Goal: Task Accomplishment & Management: Complete application form

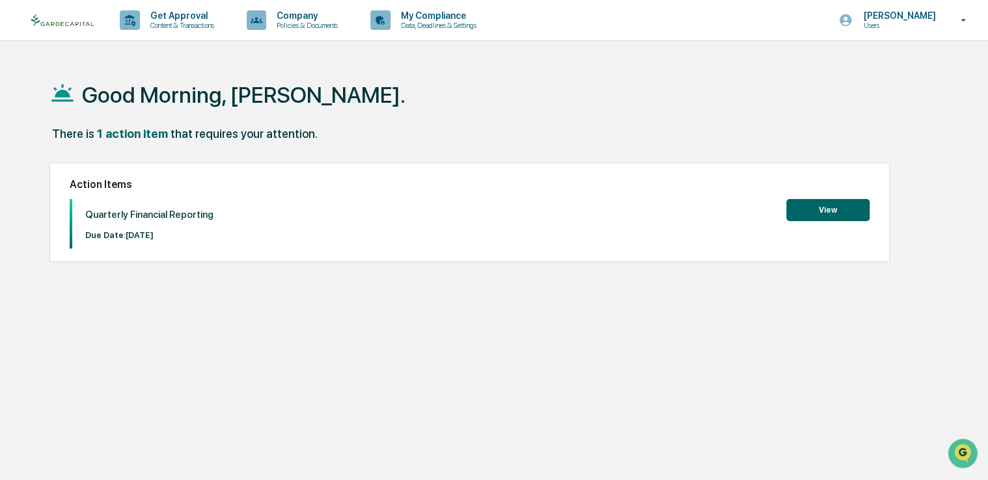
click at [822, 210] on button "View" at bounding box center [827, 210] width 83 height 22
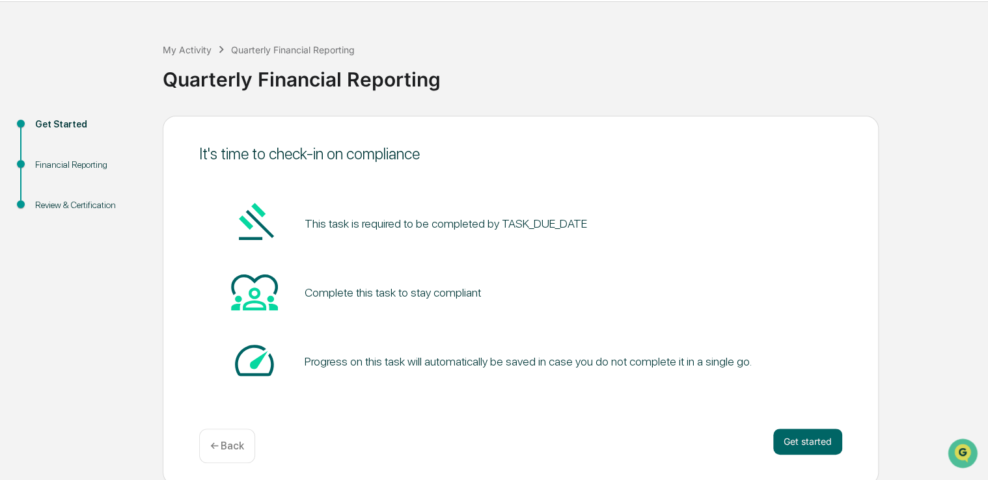
scroll to position [43, 0]
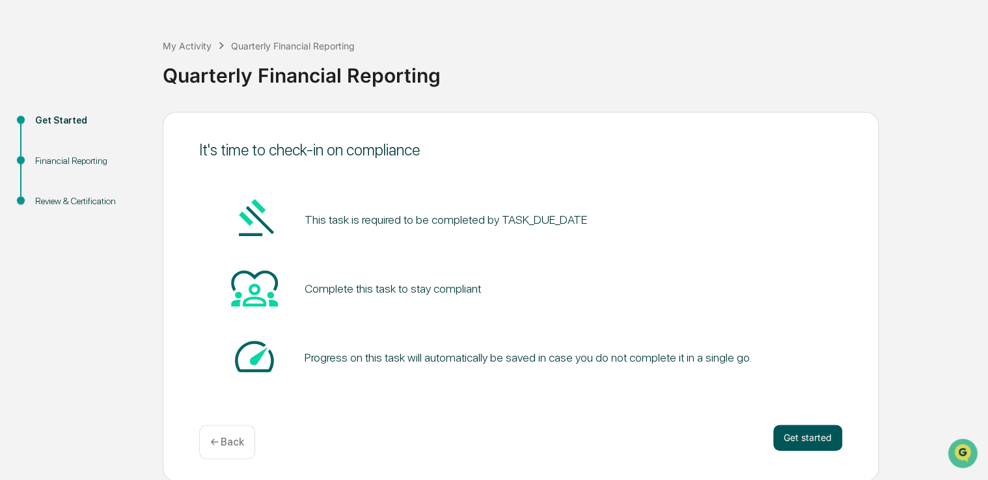
click at [810, 434] on button "Get started" at bounding box center [807, 438] width 69 height 26
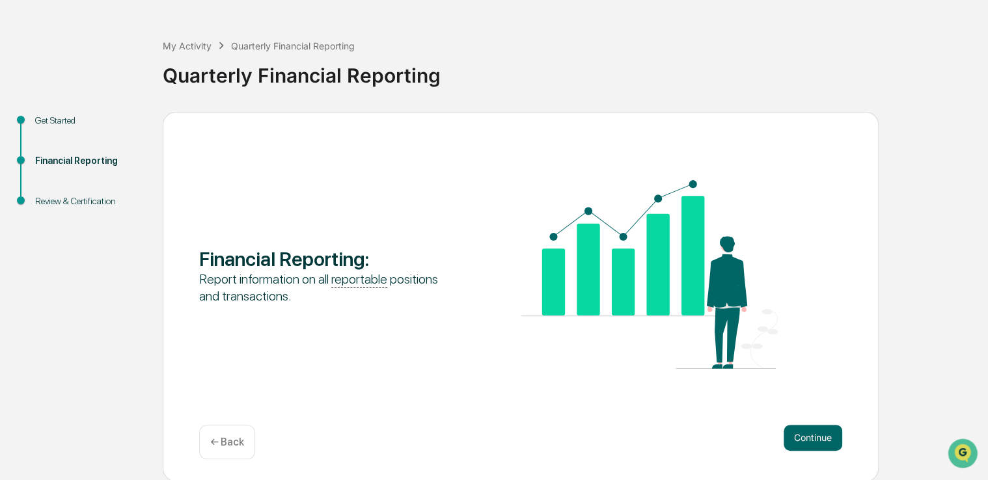
click at [810, 434] on button "Continue" at bounding box center [812, 438] width 59 height 26
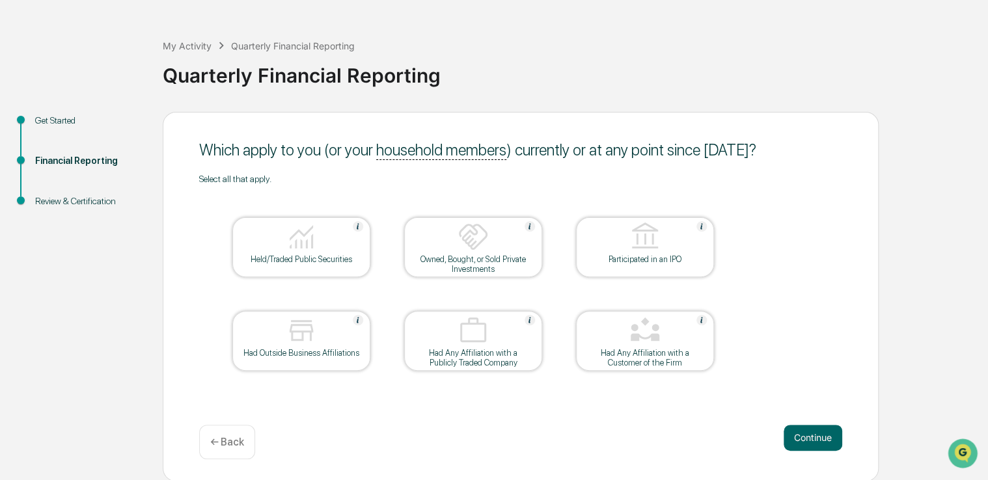
click at [312, 239] on img at bounding box center [301, 236] width 31 height 31
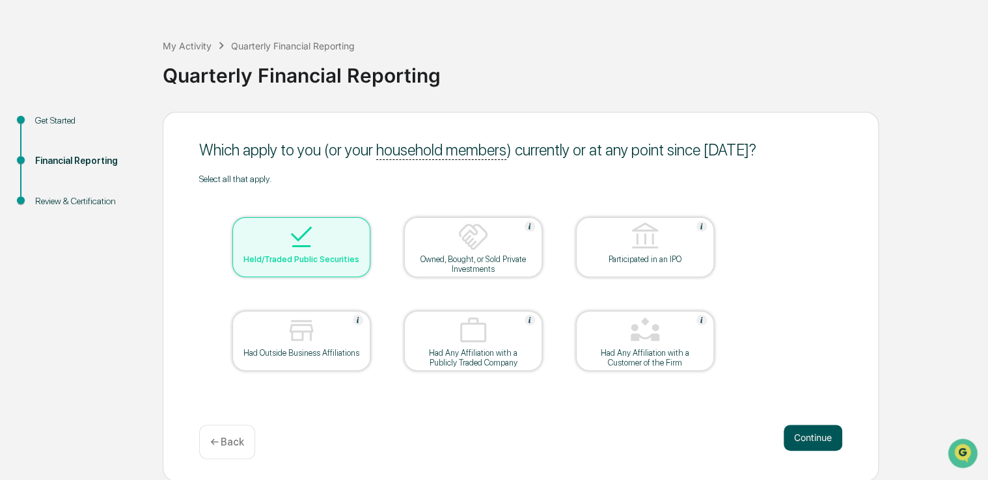
click at [812, 439] on button "Continue" at bounding box center [812, 438] width 59 height 26
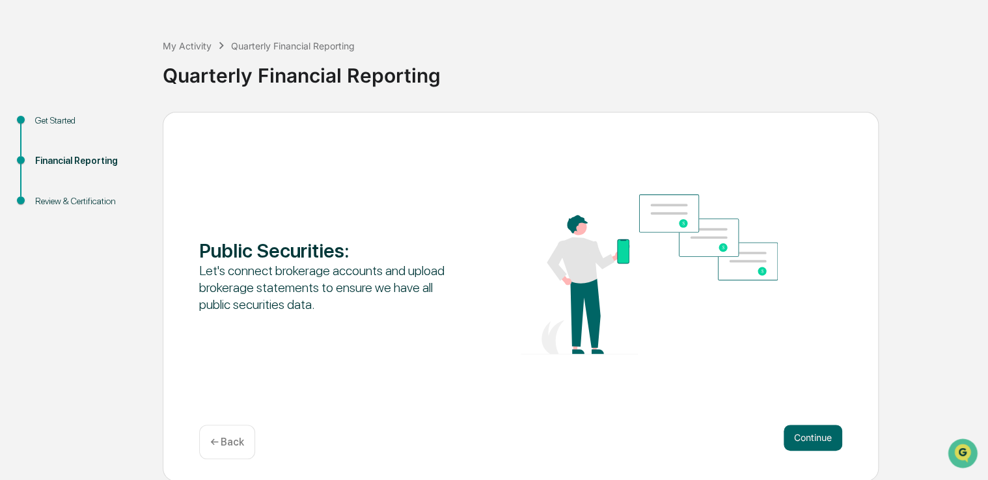
click at [812, 439] on button "Continue" at bounding box center [812, 438] width 59 height 26
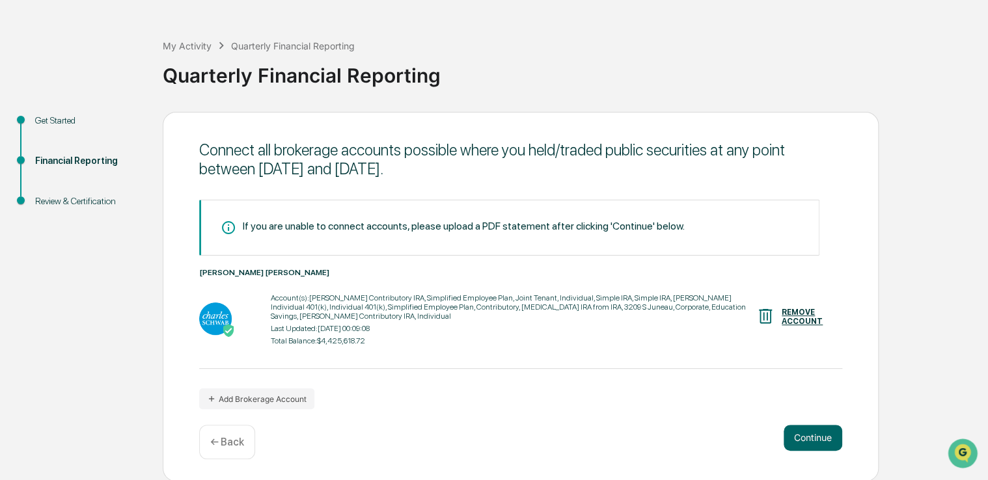
click at [812, 439] on button "Continue" at bounding box center [812, 438] width 59 height 26
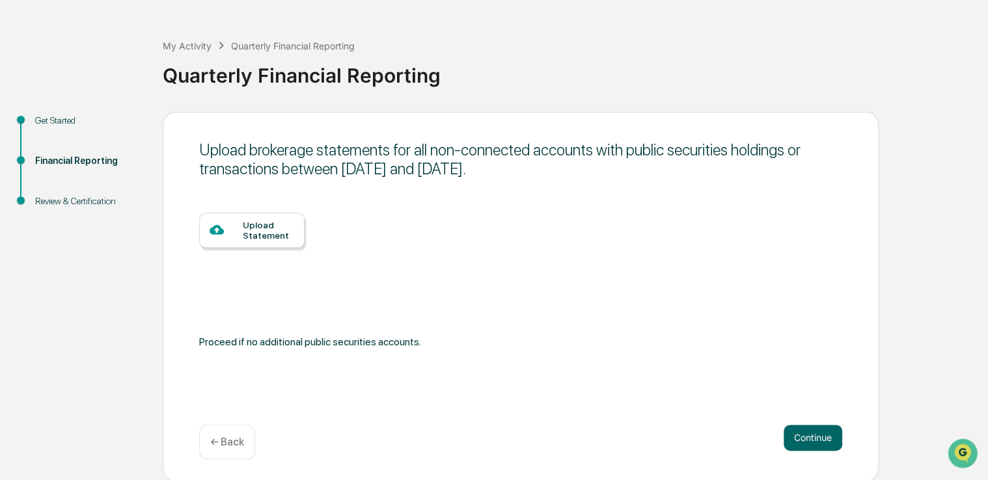
click at [255, 231] on div "Upload Statement" at bounding box center [268, 230] width 51 height 21
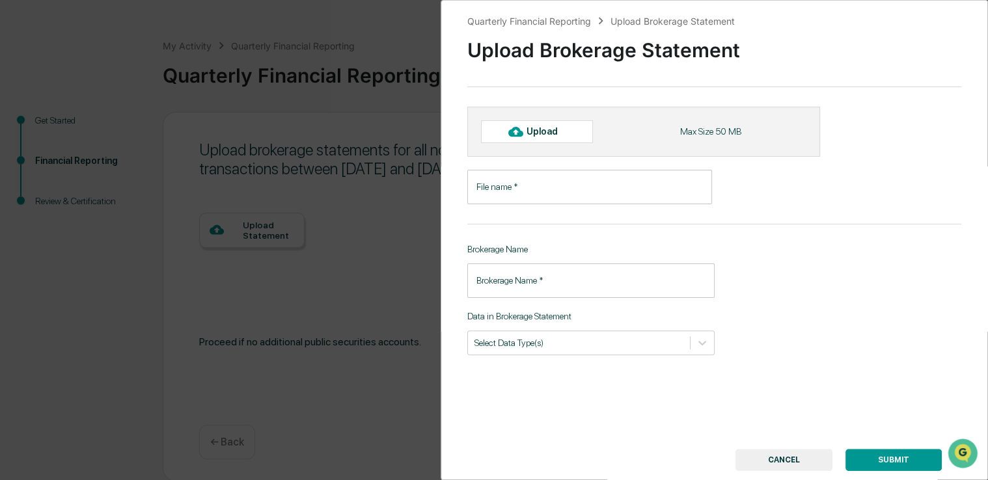
click at [783, 459] on button "CANCEL" at bounding box center [783, 460] width 97 height 22
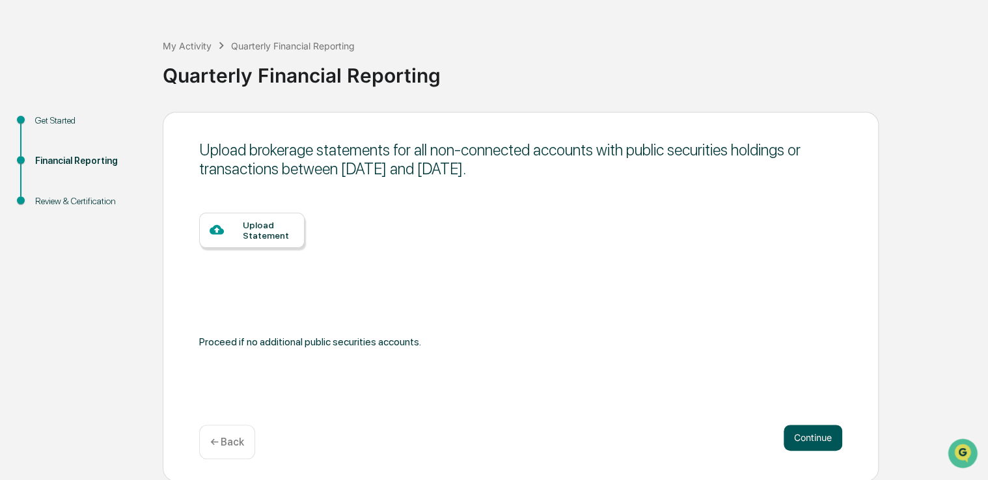
click at [817, 431] on button "Continue" at bounding box center [812, 438] width 59 height 26
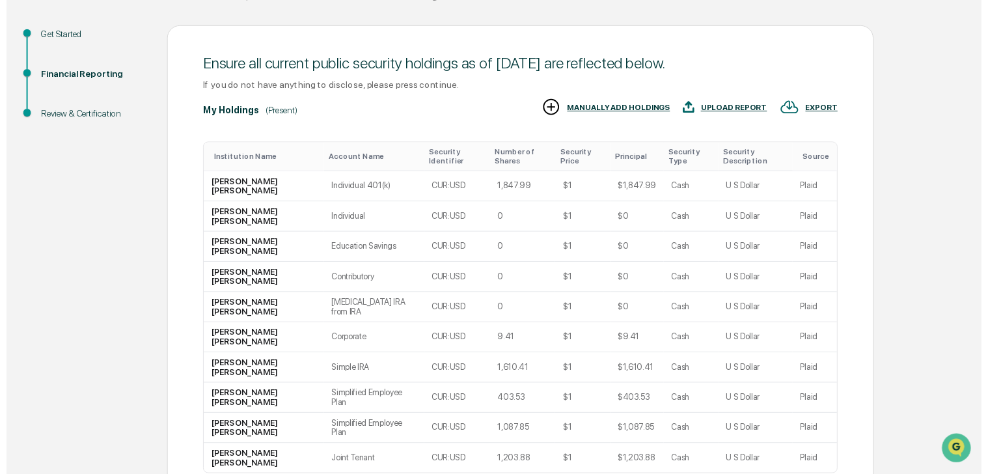
scroll to position [134, 0]
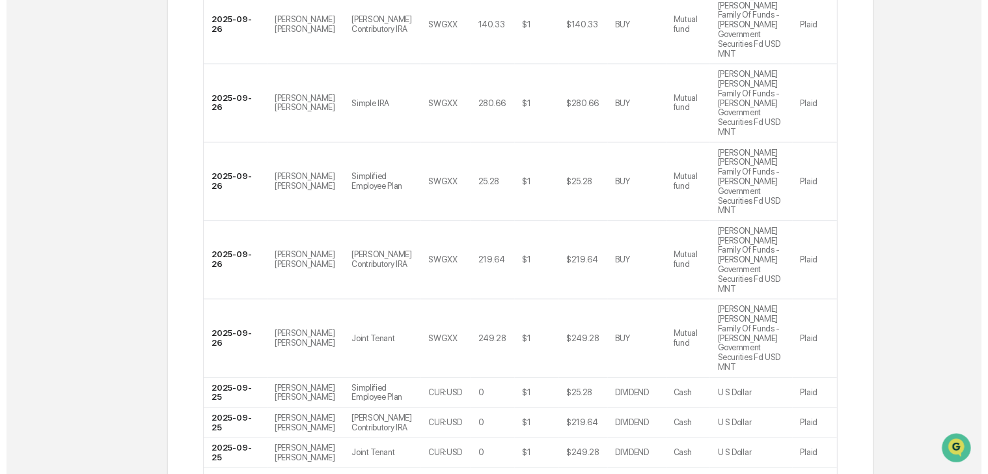
scroll to position [361, 0]
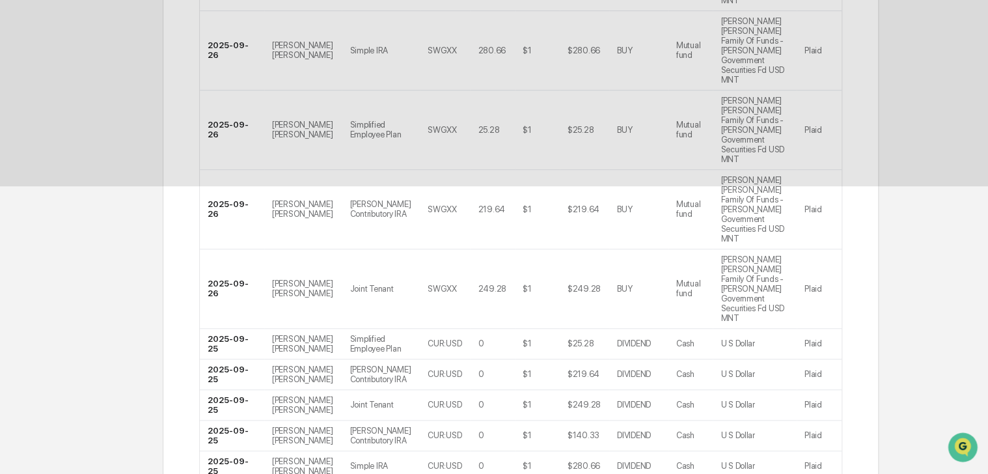
scroll to position [84, 0]
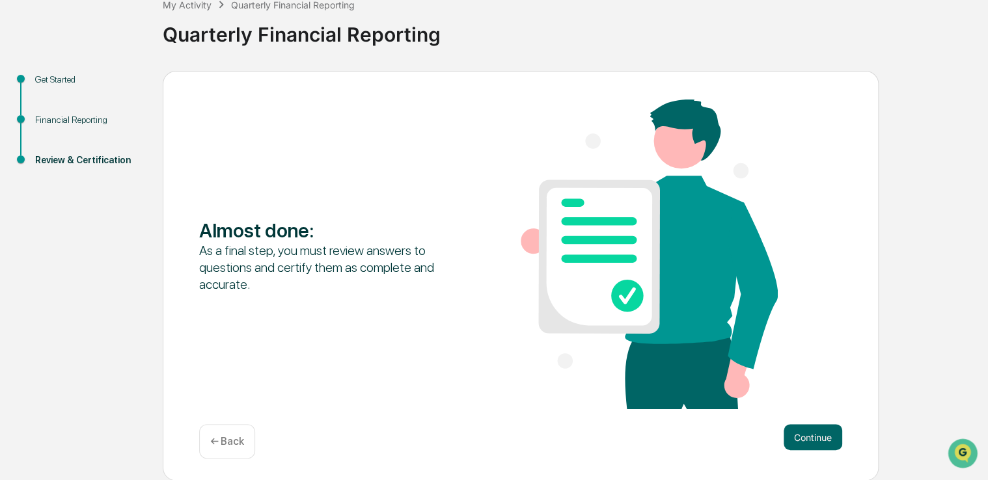
click at [805, 439] on button "Continue" at bounding box center [812, 437] width 59 height 26
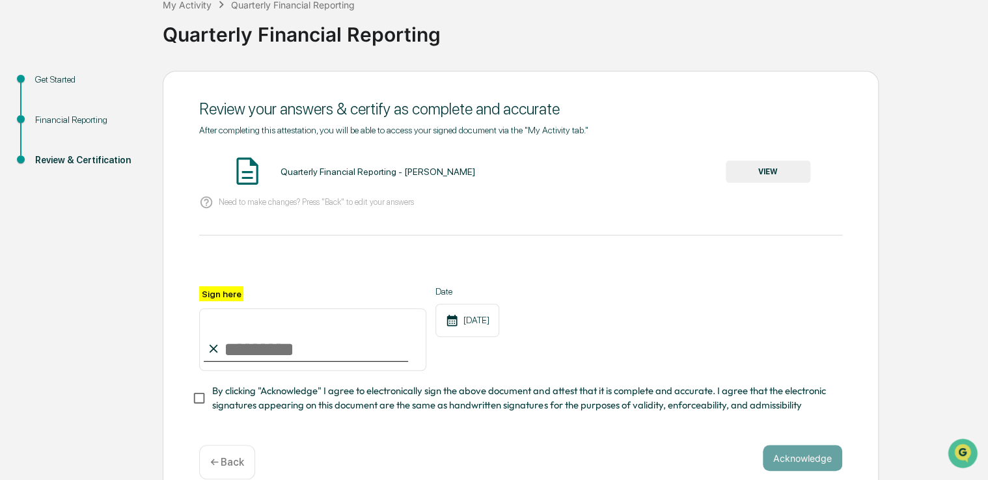
click at [766, 172] on button "VIEW" at bounding box center [767, 172] width 85 height 22
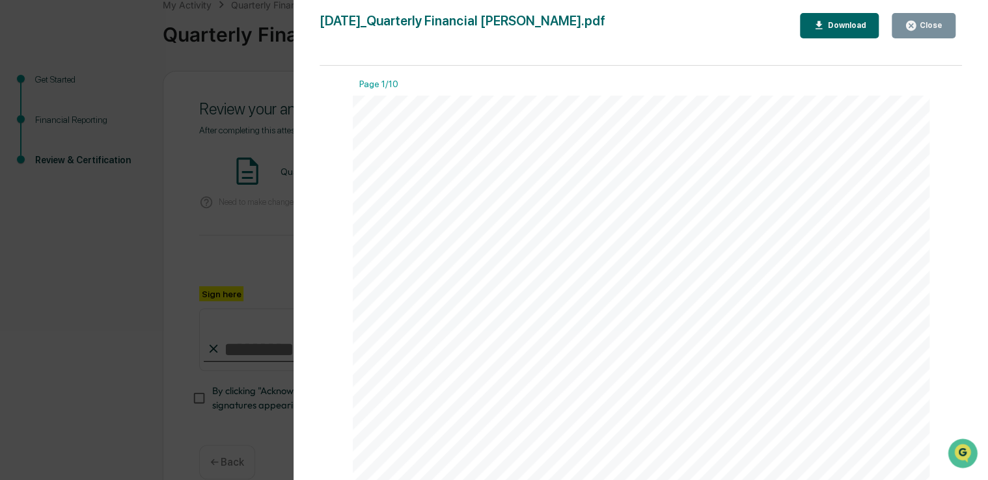
click at [929, 24] on div "Close" at bounding box center [929, 25] width 25 height 9
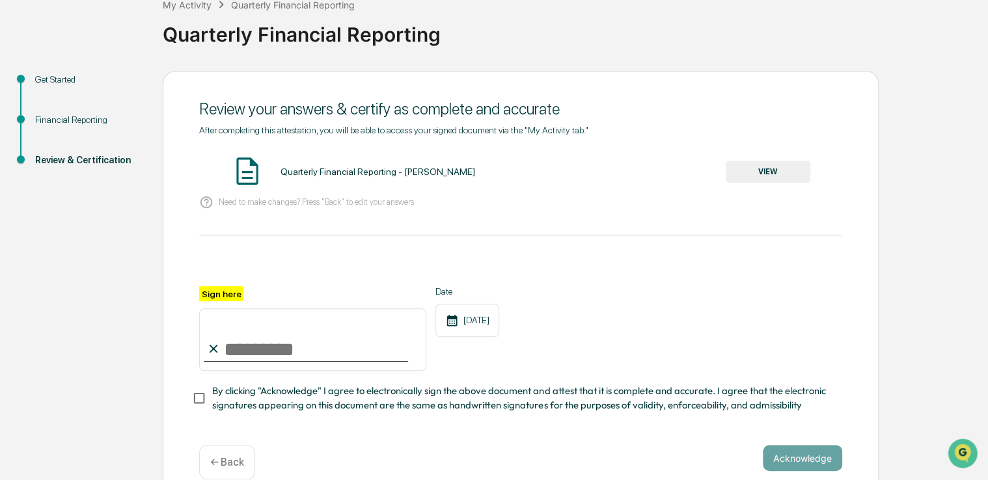
click at [223, 292] on label "Sign here" at bounding box center [221, 293] width 44 height 15
click at [223, 308] on input "Sign here" at bounding box center [312, 339] width 227 height 62
type input "**********"
click at [798, 459] on button "Acknowledge" at bounding box center [802, 458] width 79 height 26
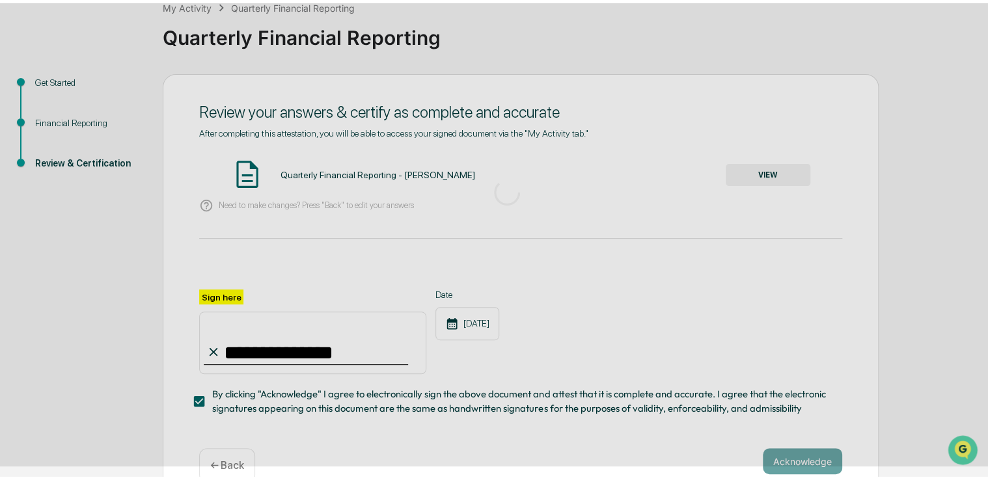
scroll to position [43, 0]
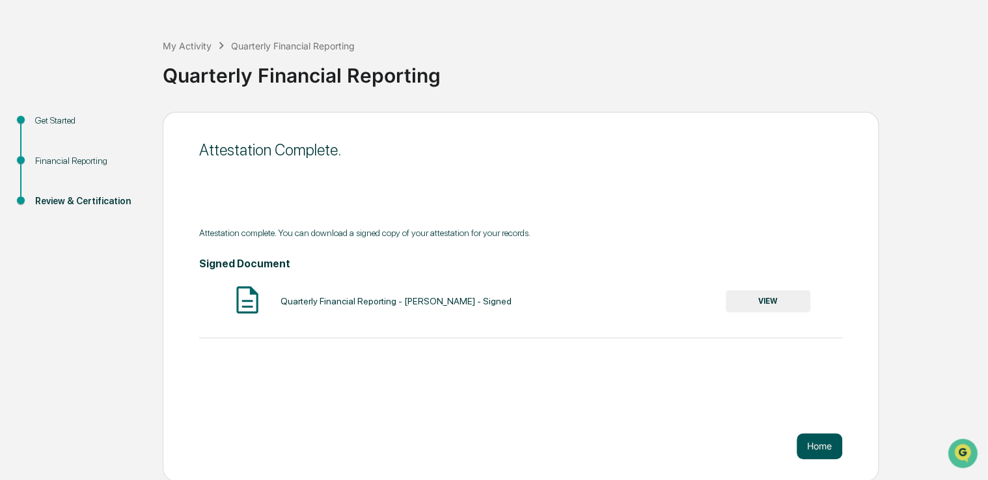
click at [819, 440] on button "Home" at bounding box center [819, 446] width 46 height 26
